Goal: Check status: Check status

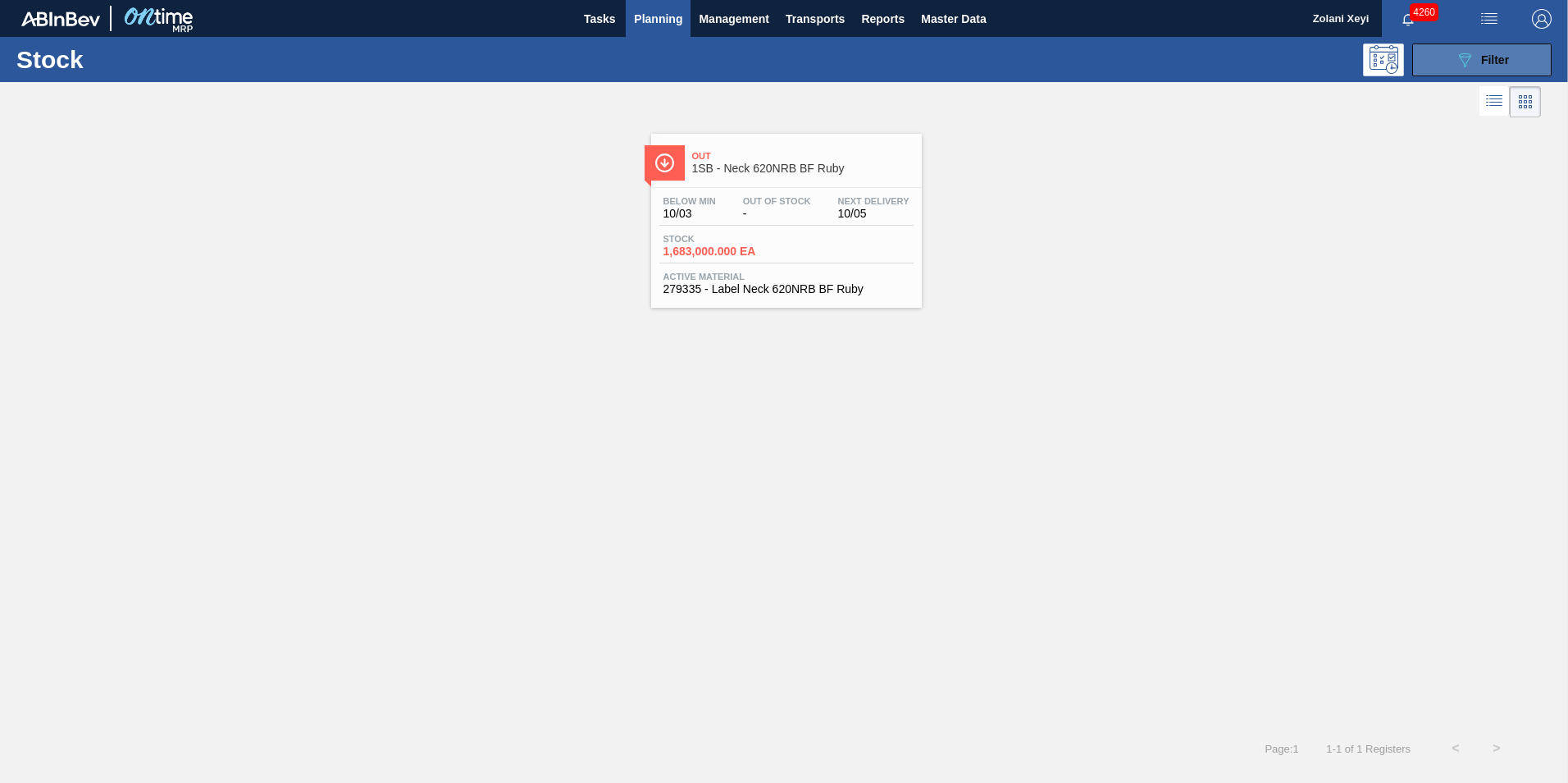
click at [1450, 57] on button "089F7B8B-B2A5-4AFE-B5C0-19BA573D28AC Filter" at bounding box center [1482, 60] width 139 height 33
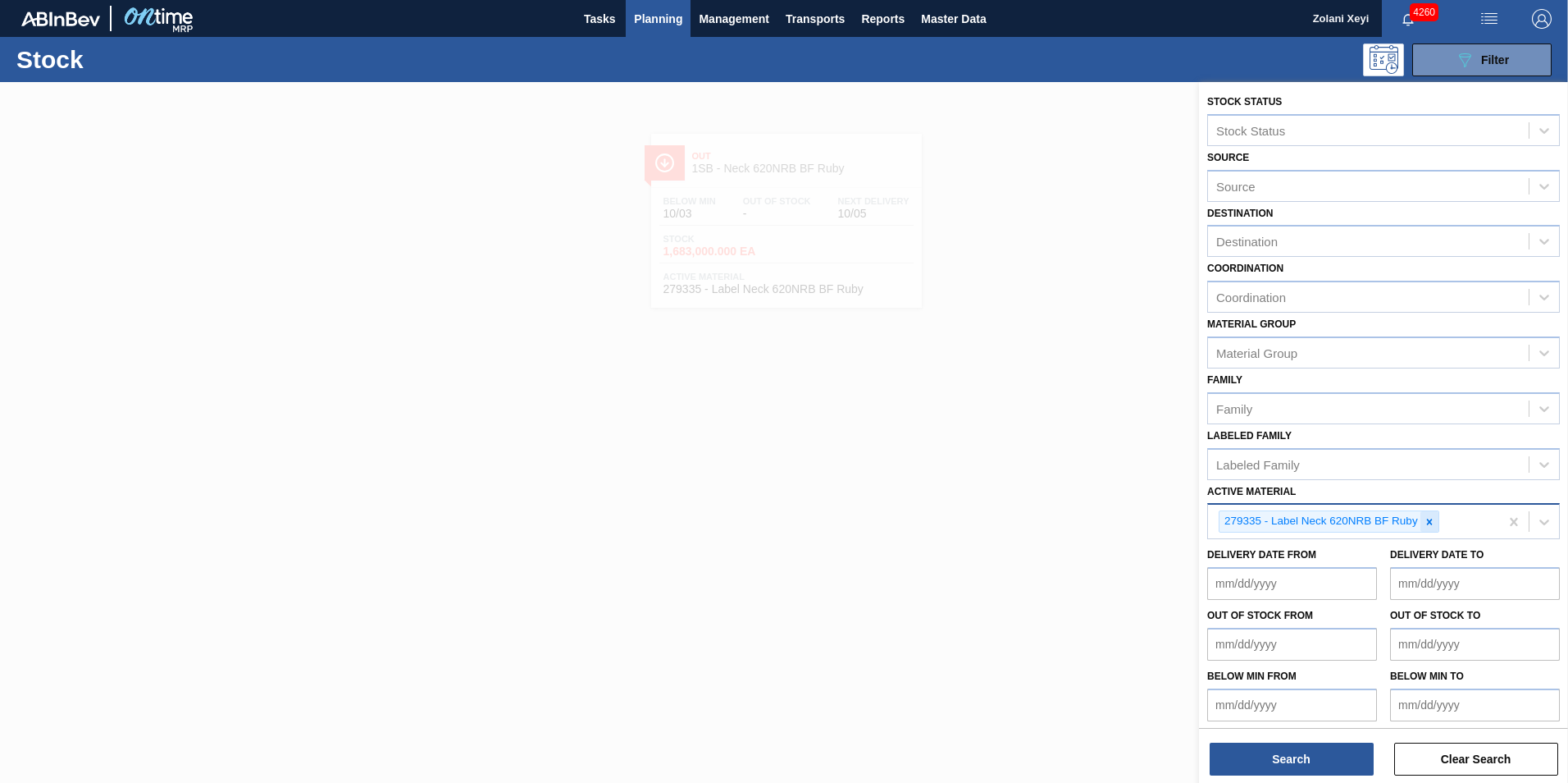
click at [1431, 521] on icon at bounding box center [1429, 521] width 6 height 6
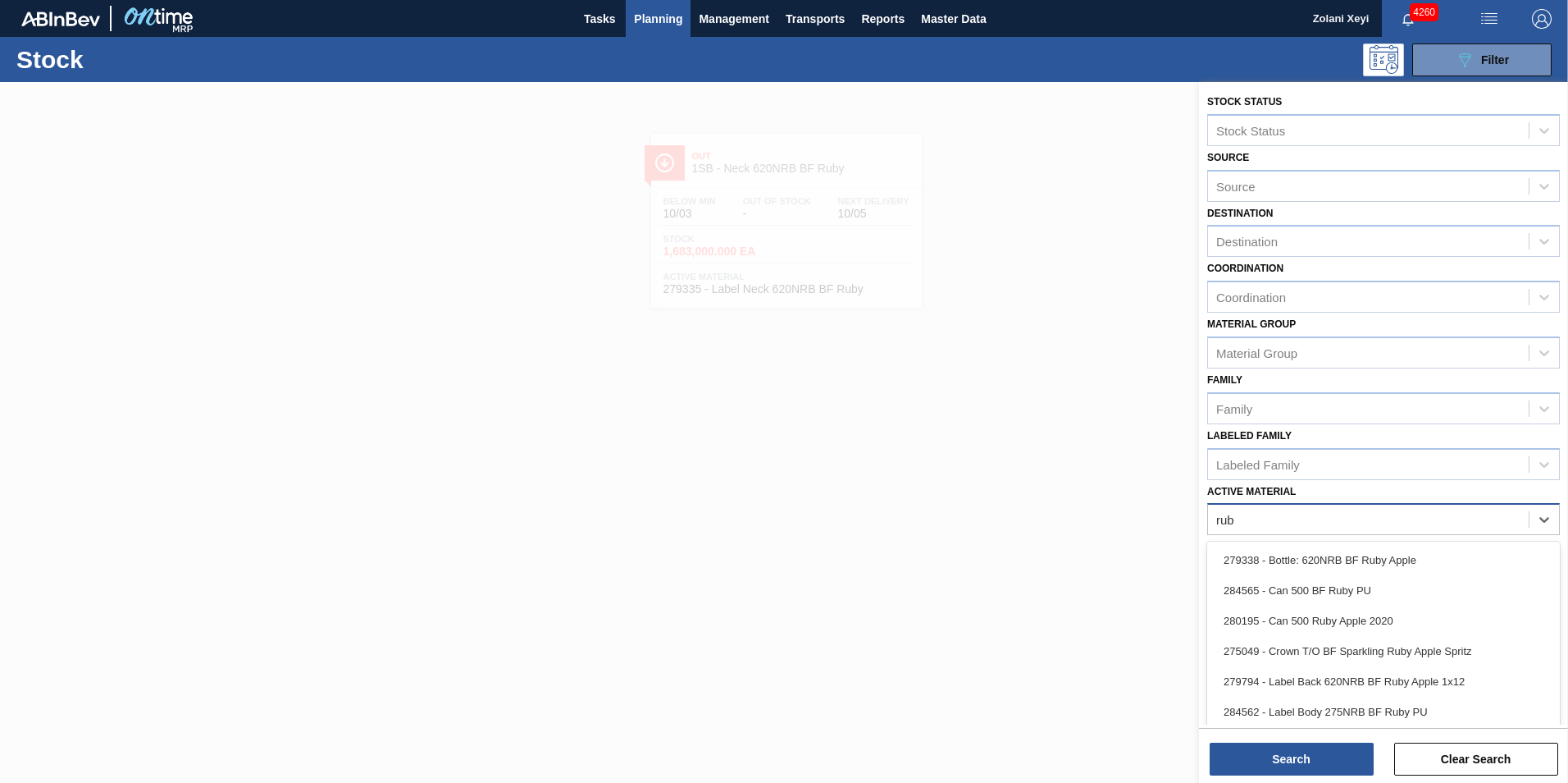
type Material "ruby"
click at [1346, 590] on div "284565 - Can 500 BF Ruby PU" at bounding box center [1383, 590] width 352 height 30
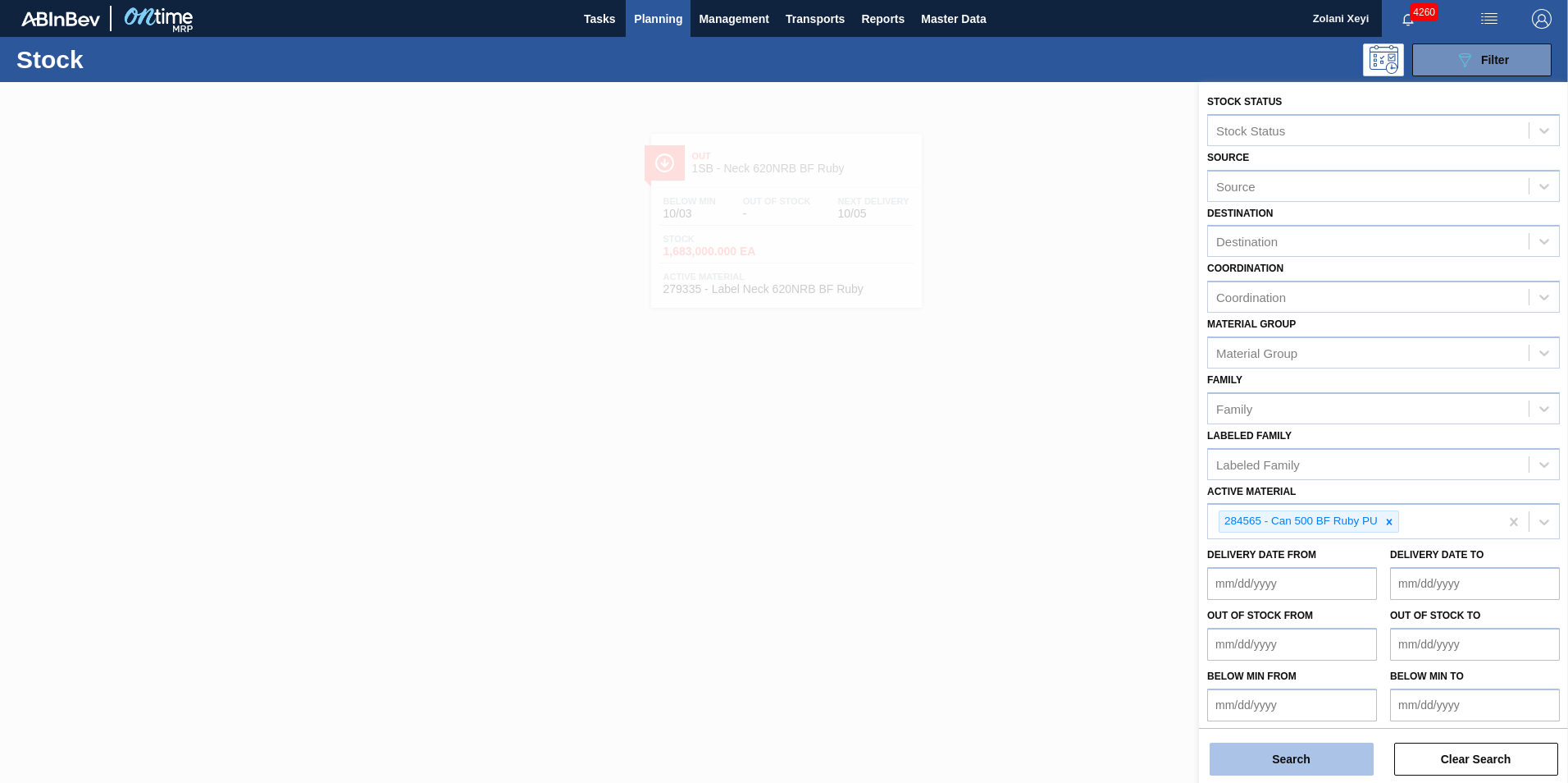
click at [1328, 757] on button "Search" at bounding box center [1291, 759] width 164 height 33
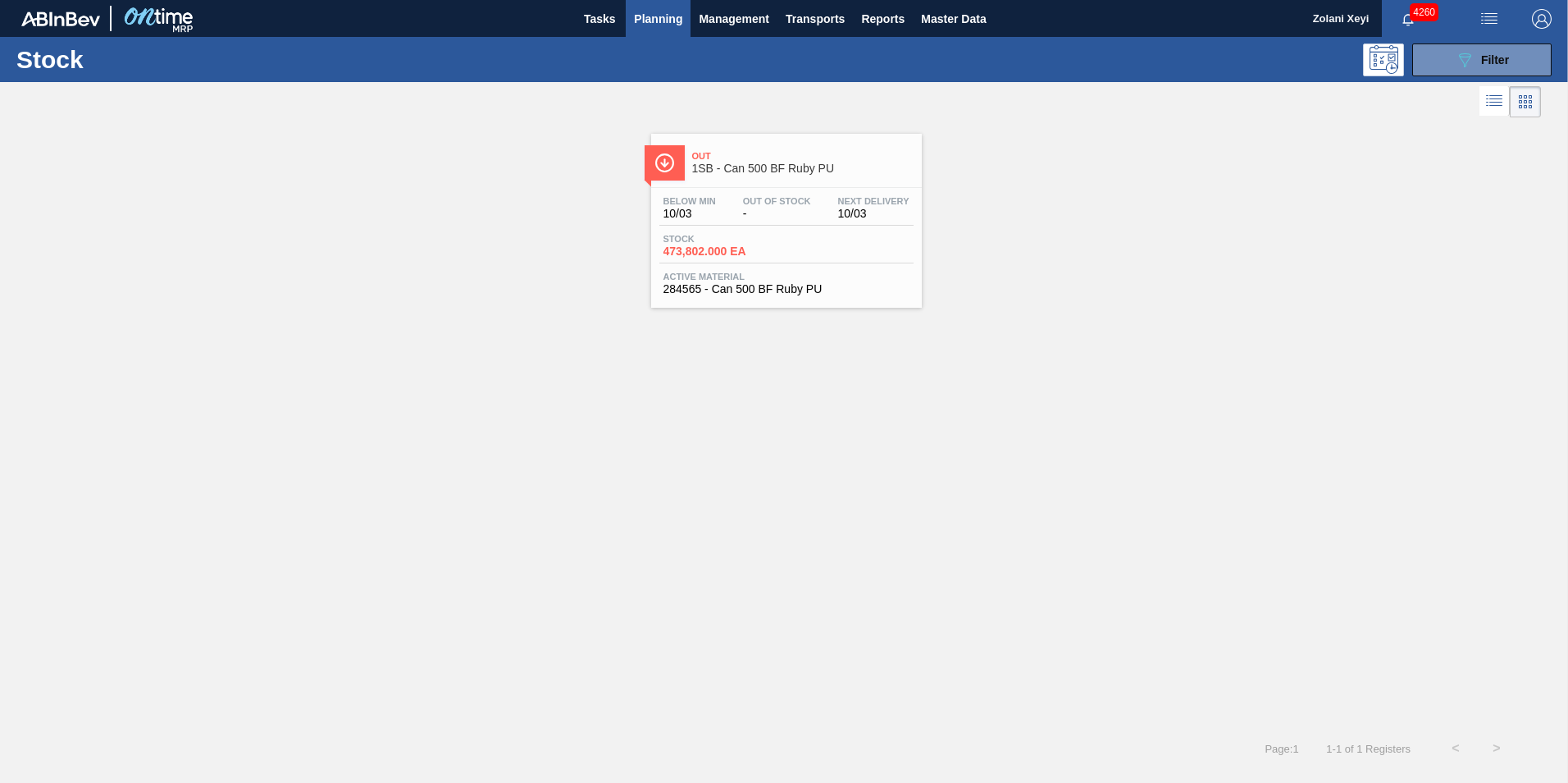
click at [805, 238] on div "Stock 473,802.000 EA" at bounding box center [787, 248] width 254 height 29
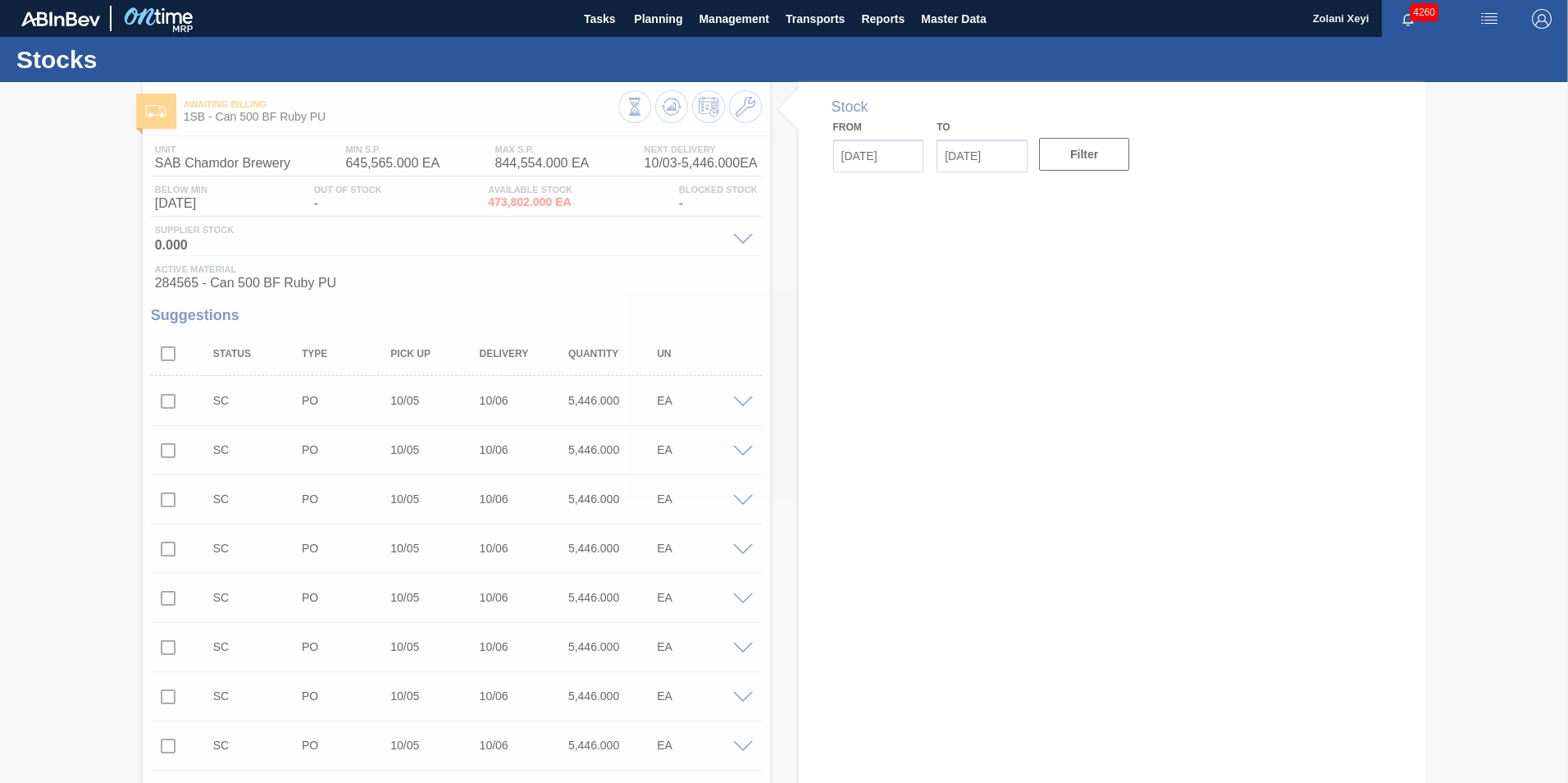
type input "[DATE]"
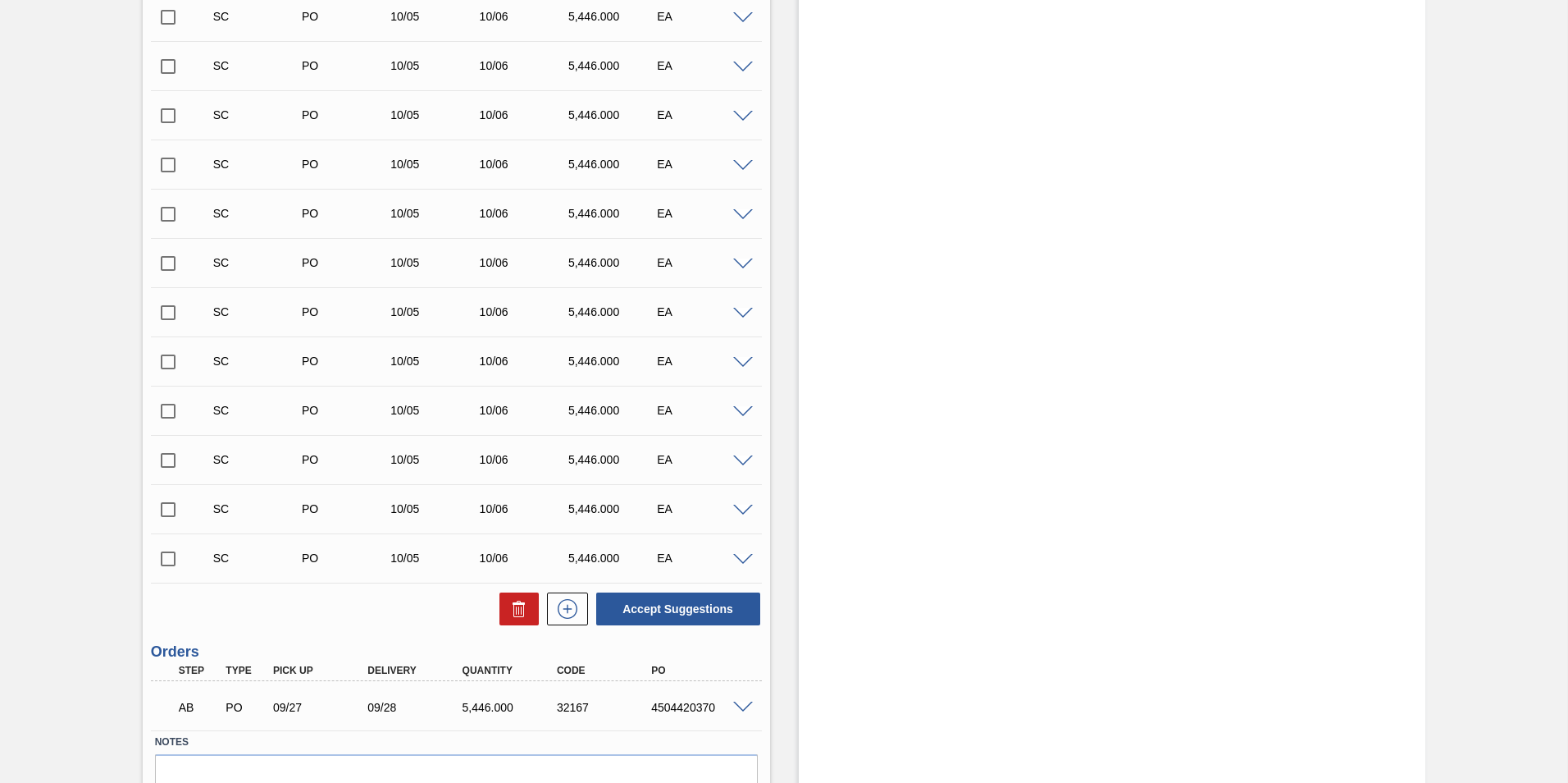
scroll to position [3223, 0]
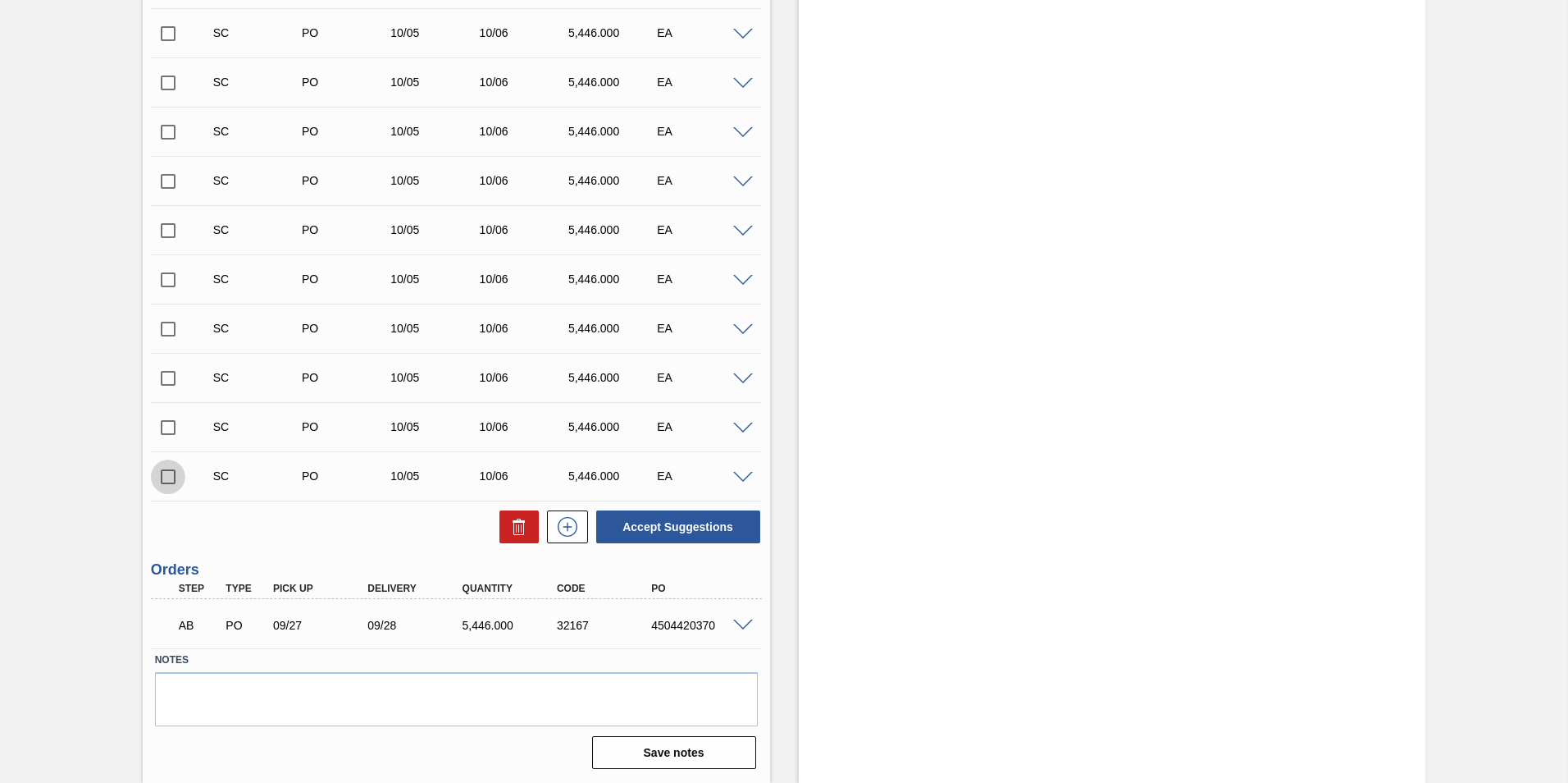
click at [168, 475] on input "checkbox" at bounding box center [168, 477] width 34 height 34
click at [695, 522] on button "Accept Suggestions" at bounding box center [678, 527] width 164 height 33
checkbox input "false"
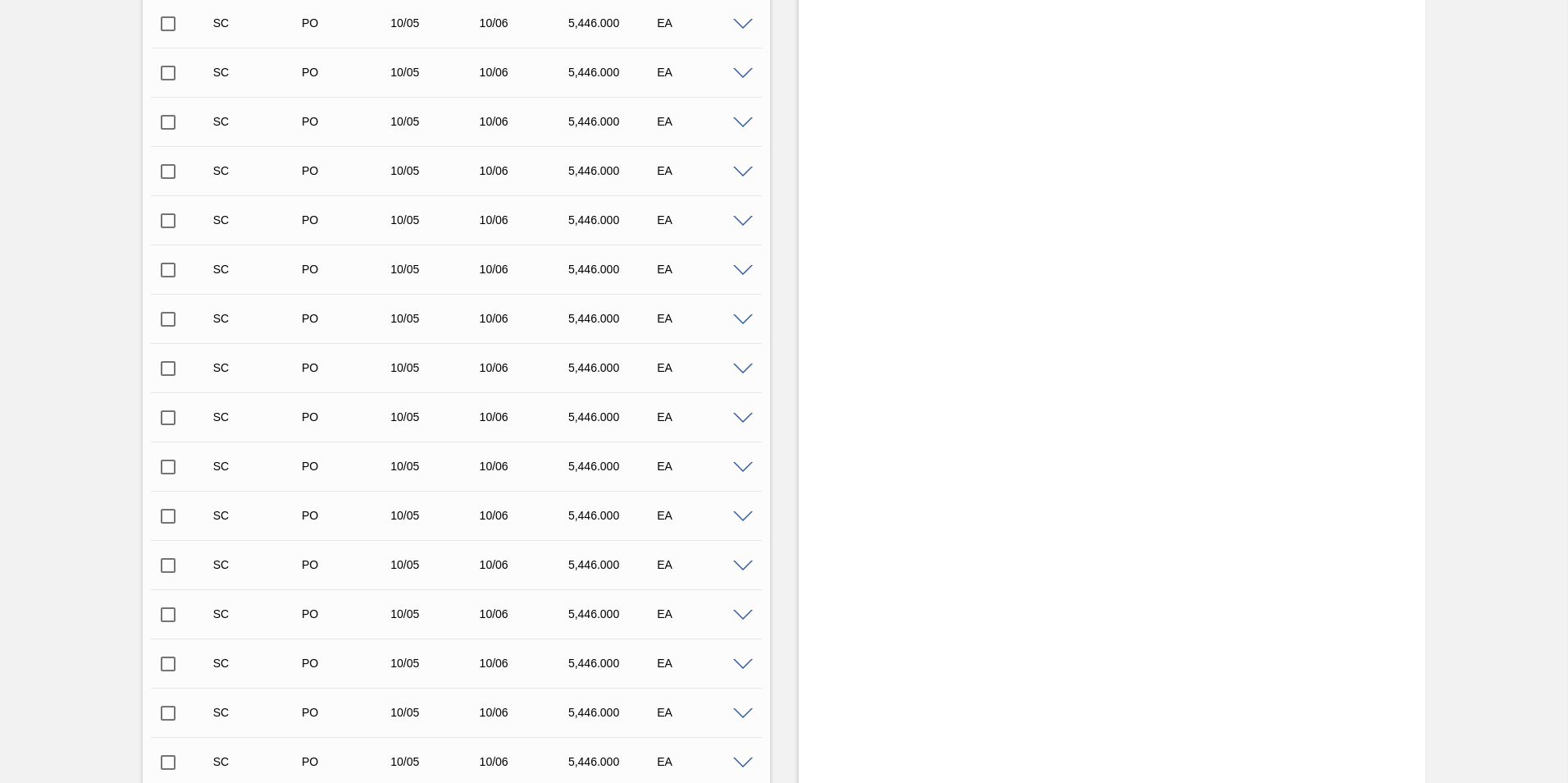
scroll to position [3200, 0]
